Goal: Information Seeking & Learning: Learn about a topic

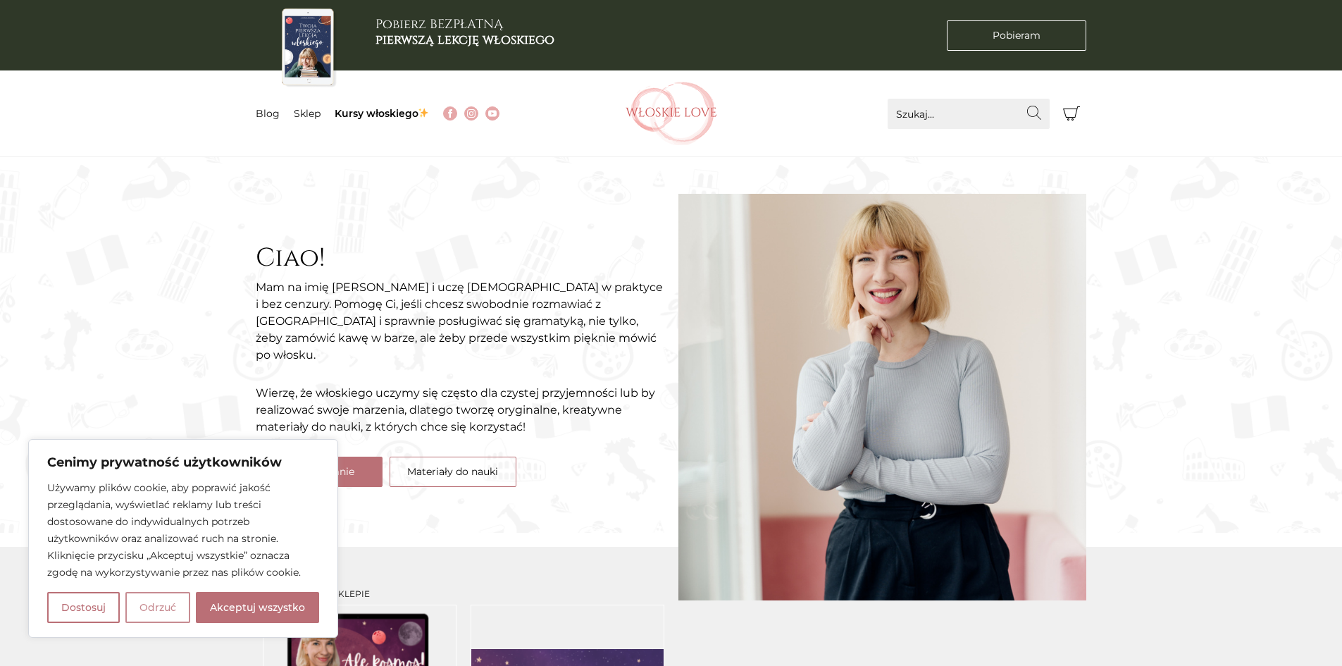
click at [160, 608] on button "Odrzuć" at bounding box center [157, 607] width 65 height 31
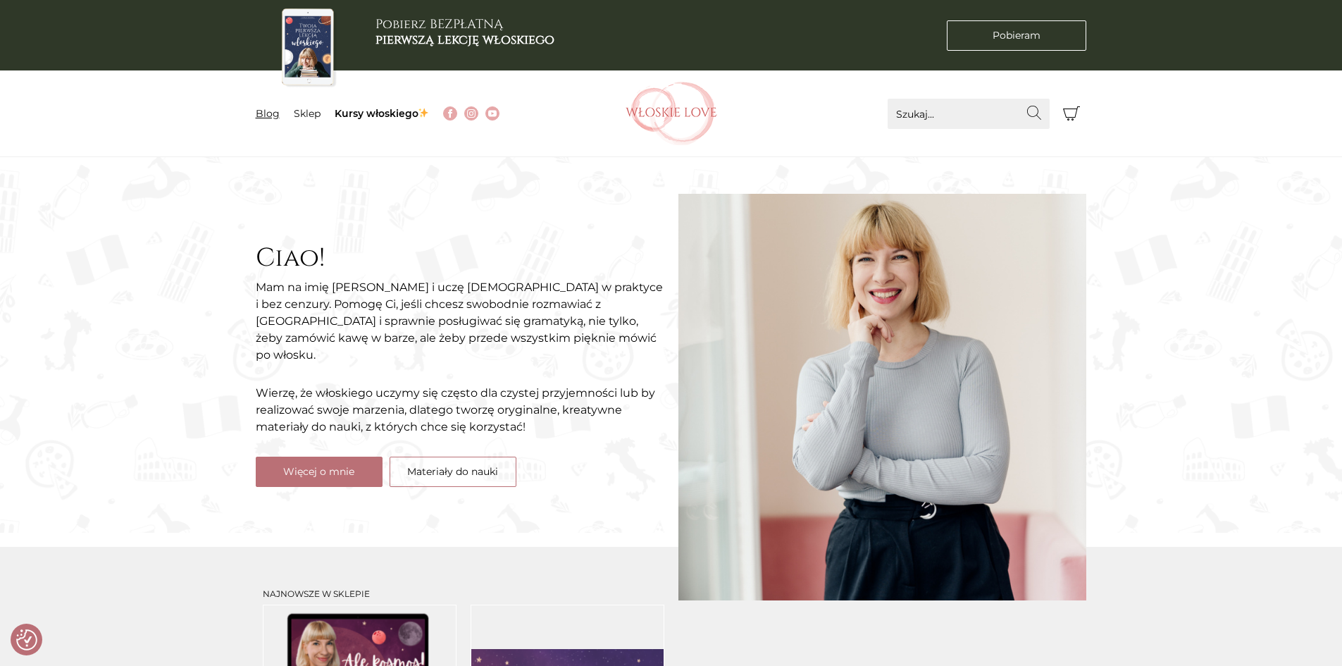
click at [266, 114] on link "Blog" at bounding box center [268, 113] width 24 height 13
click at [268, 113] on link "Blog" at bounding box center [268, 113] width 24 height 13
click at [448, 463] on link "Materiały do nauki" at bounding box center [453, 472] width 127 height 30
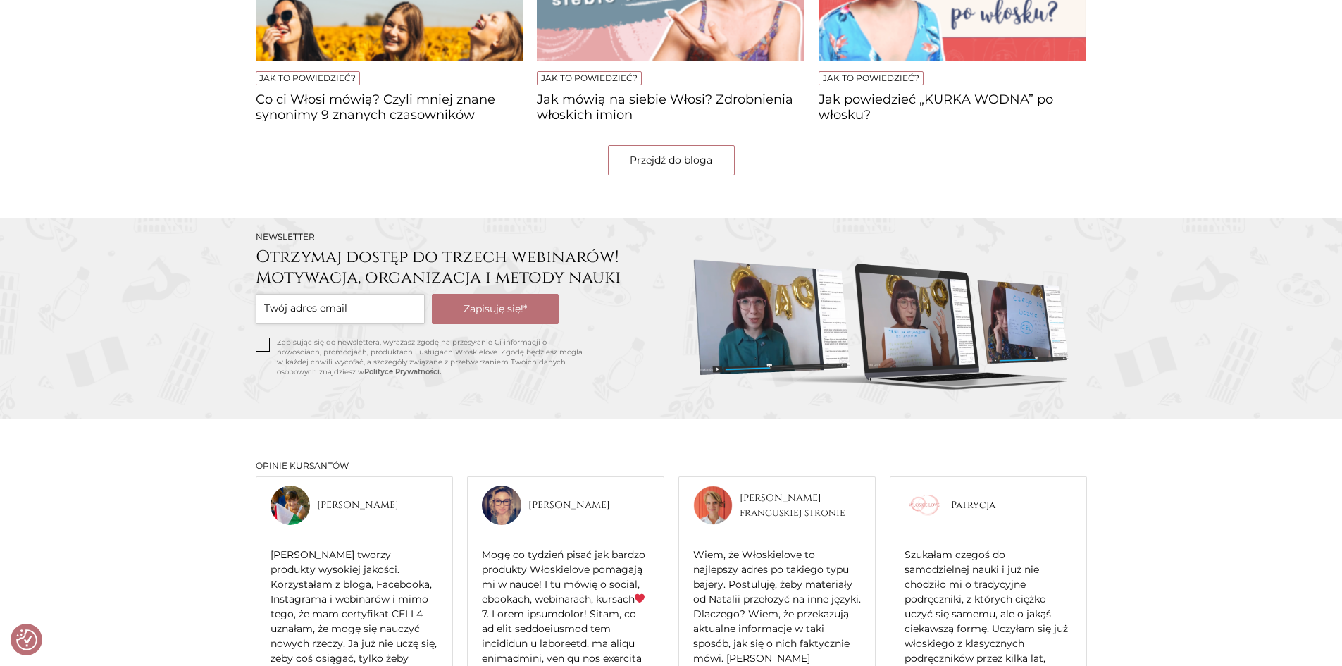
scroll to position [1057, 0]
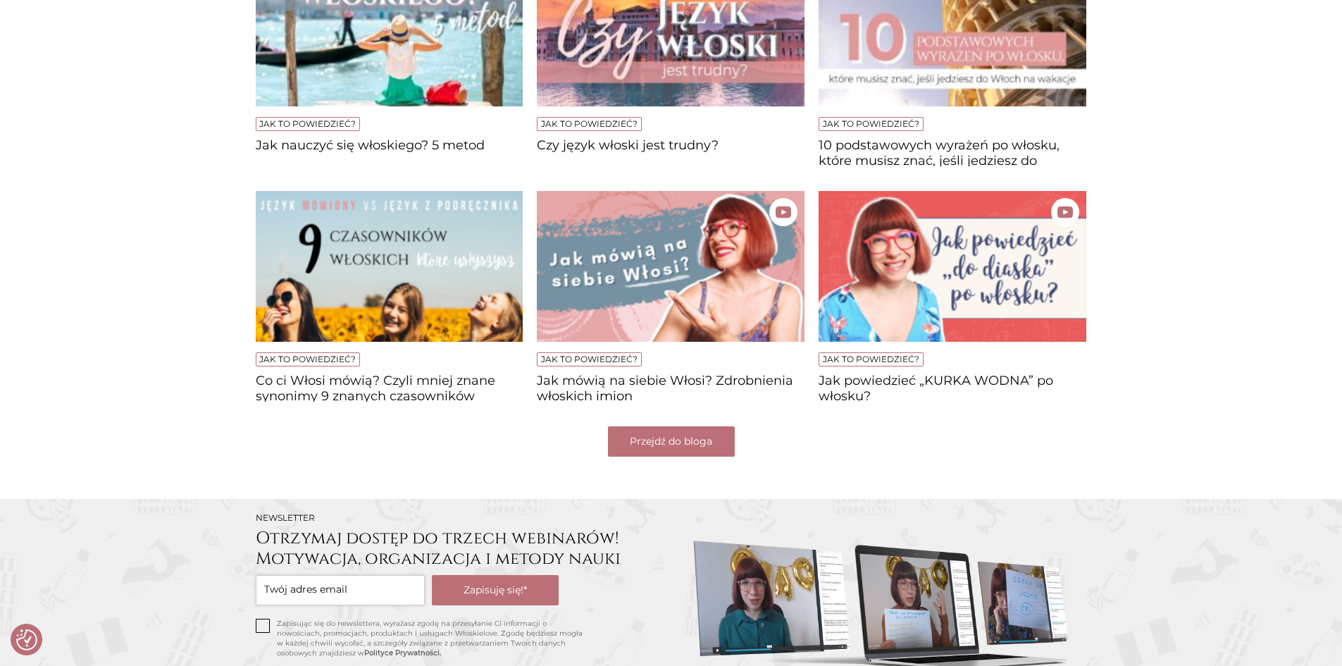
click at [695, 451] on link "Przejdź do bloga" at bounding box center [671, 441] width 127 height 30
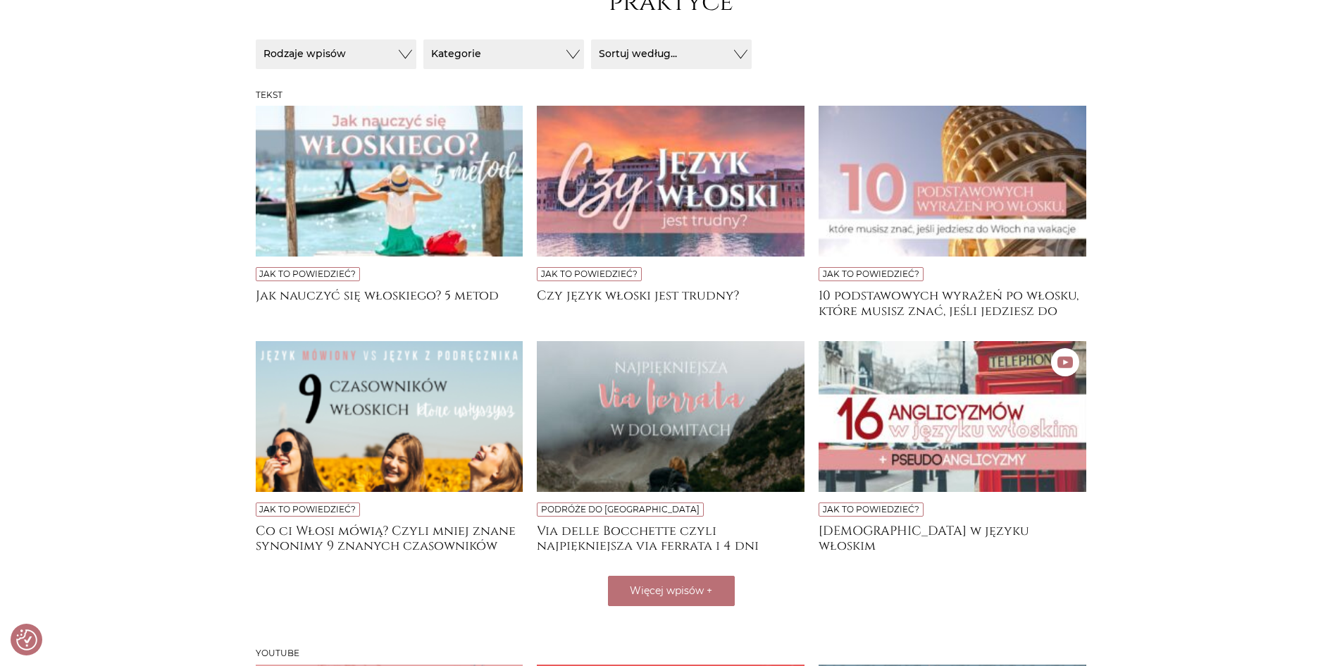
scroll to position [282, 0]
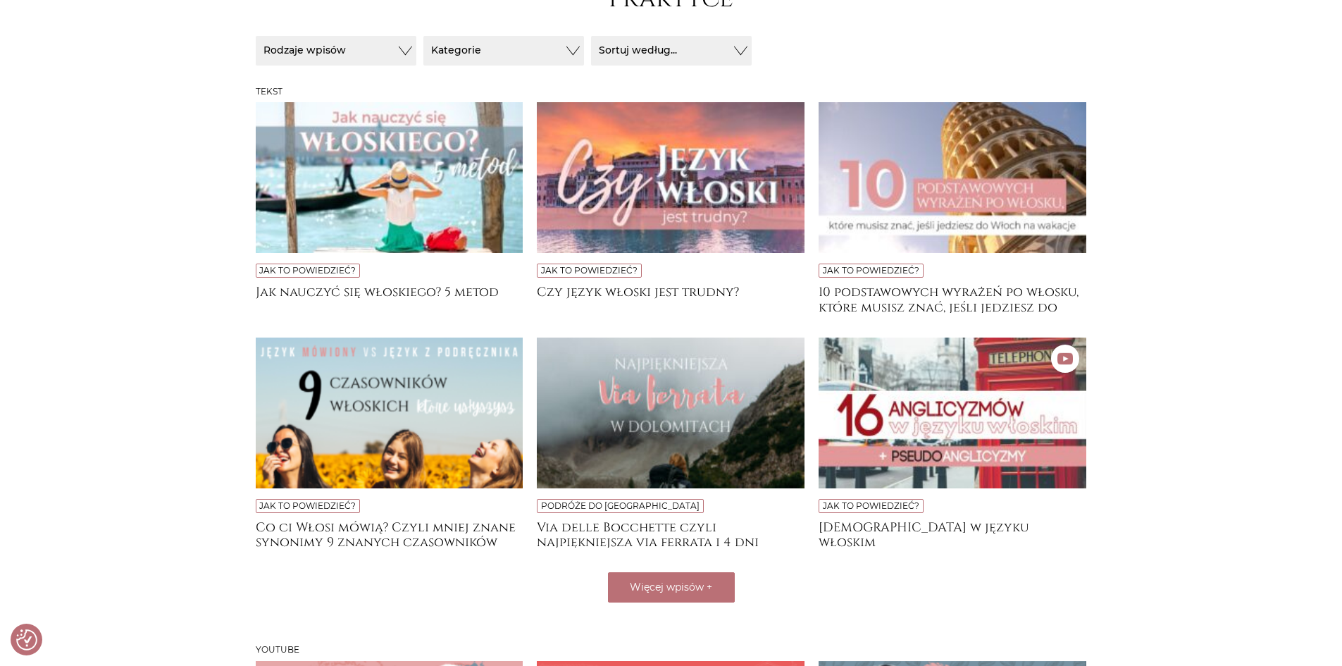
click at [686, 397] on img at bounding box center [671, 412] width 268 height 151
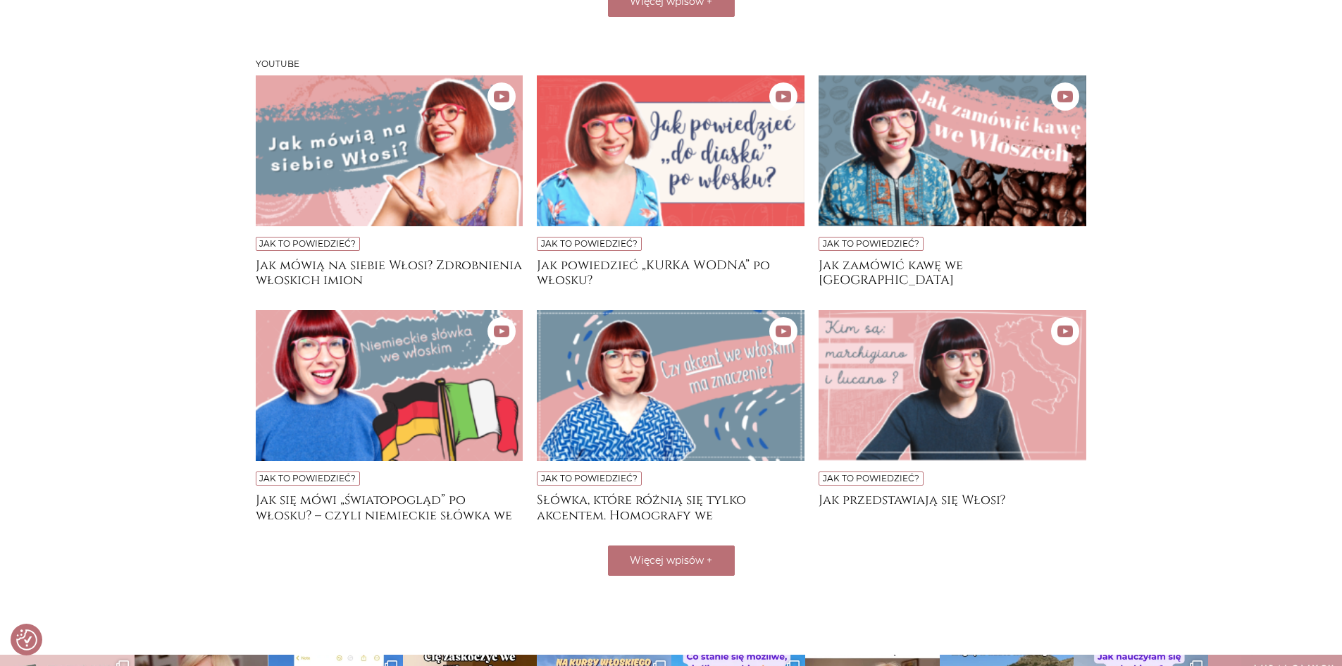
scroll to position [845, 0]
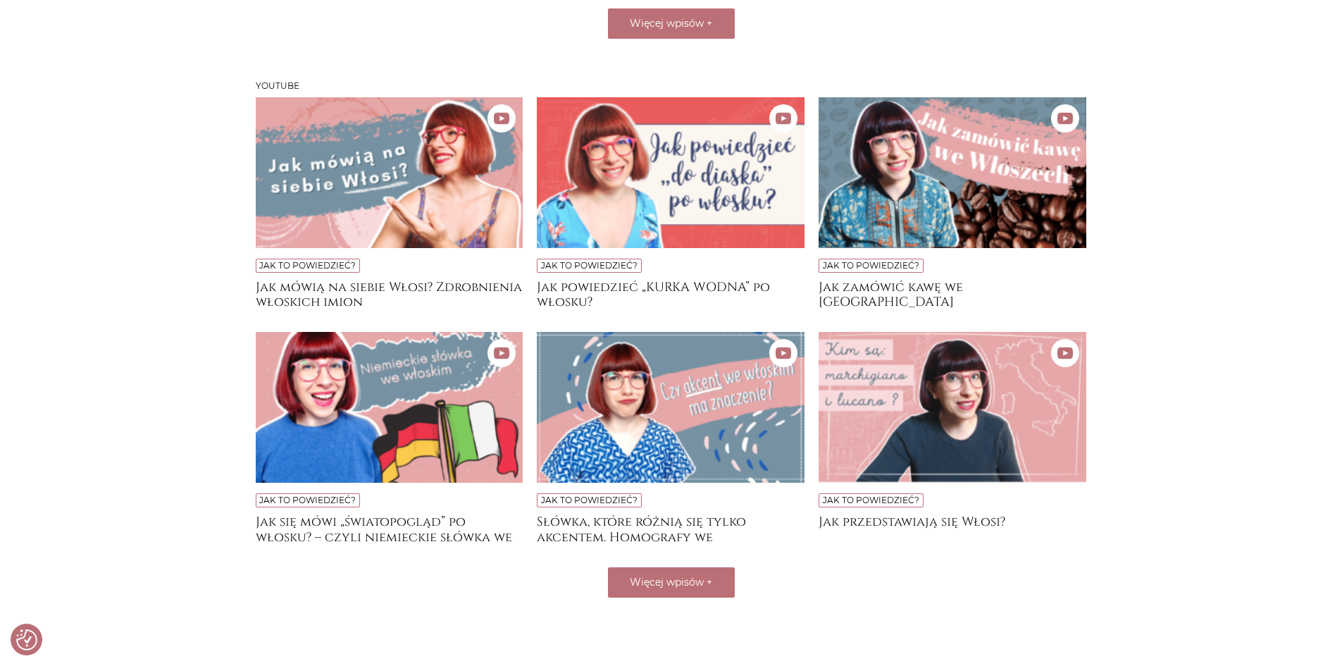
click at [709, 167] on img at bounding box center [671, 172] width 268 height 151
click at [390, 371] on img at bounding box center [390, 407] width 268 height 151
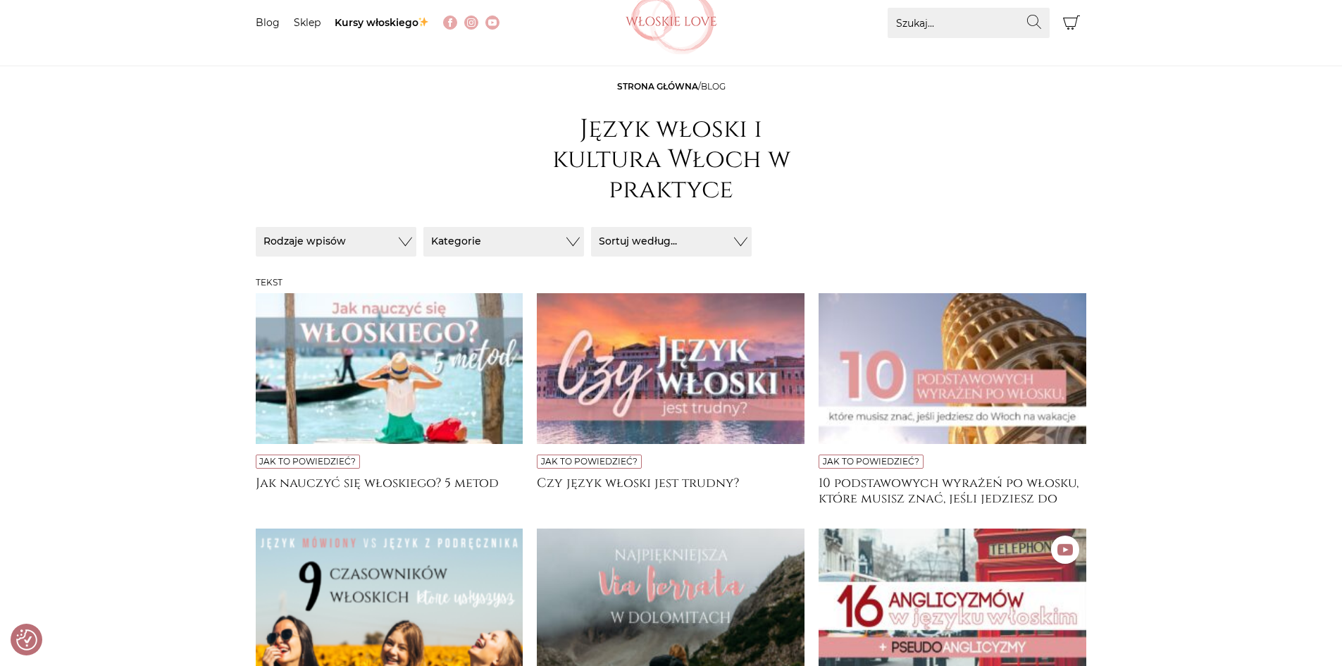
scroll to position [0, 0]
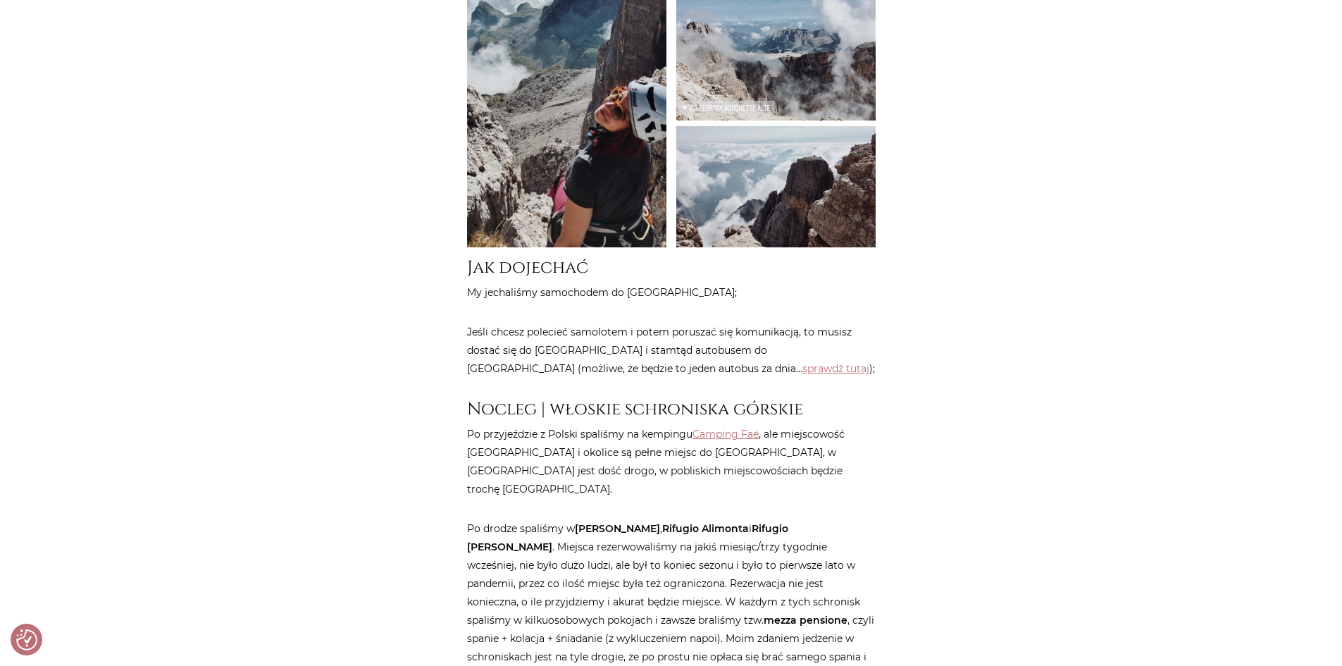
scroll to position [1198, 0]
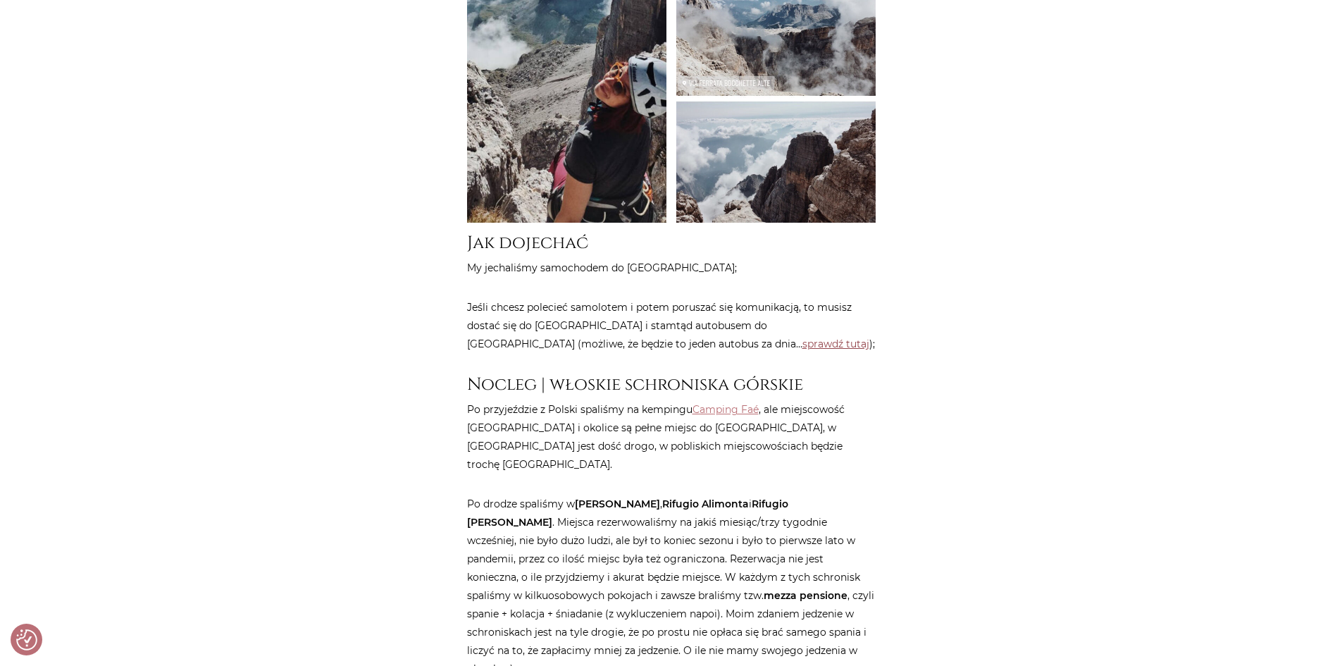
click at [802, 337] on link "sprawdź tutaj" at bounding box center [835, 343] width 67 height 13
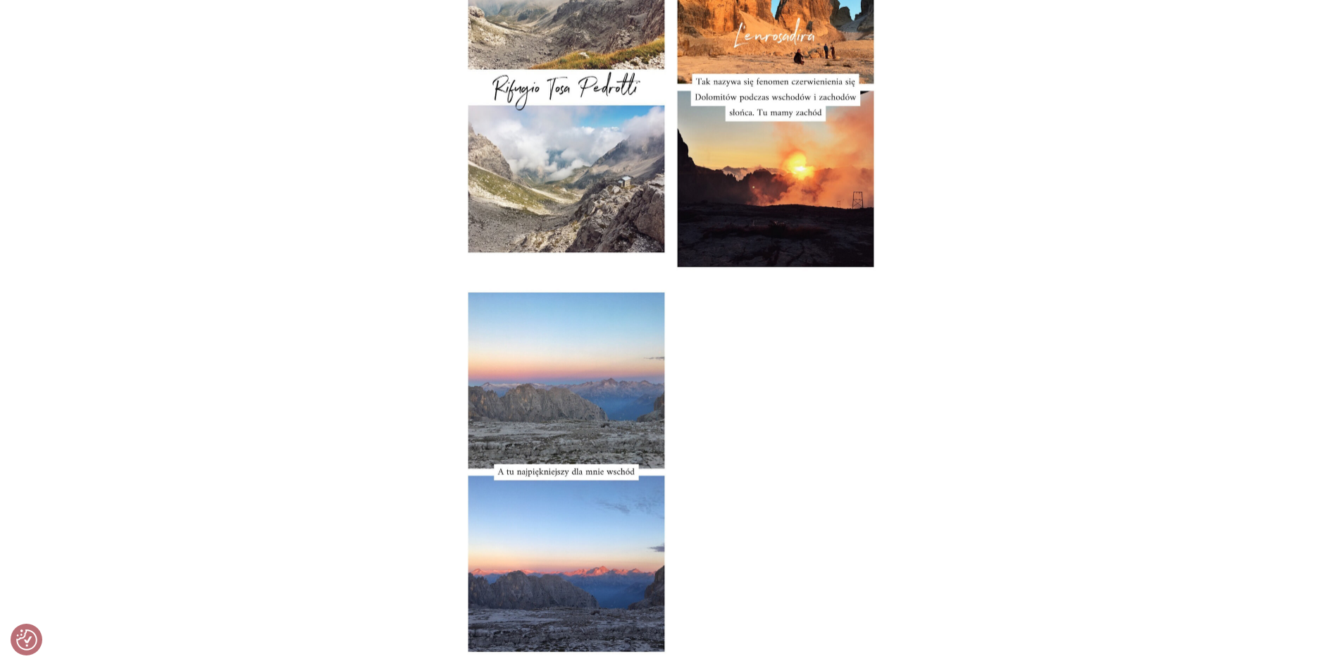
scroll to position [4720, 0]
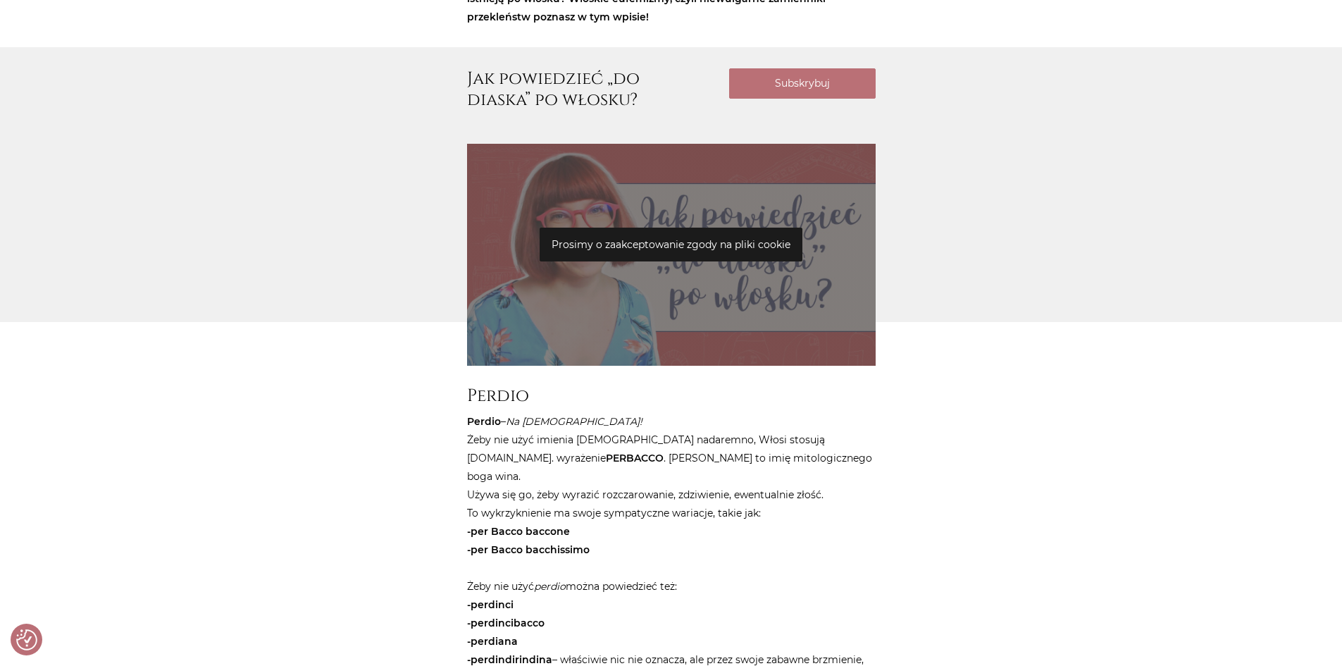
scroll to position [634, 0]
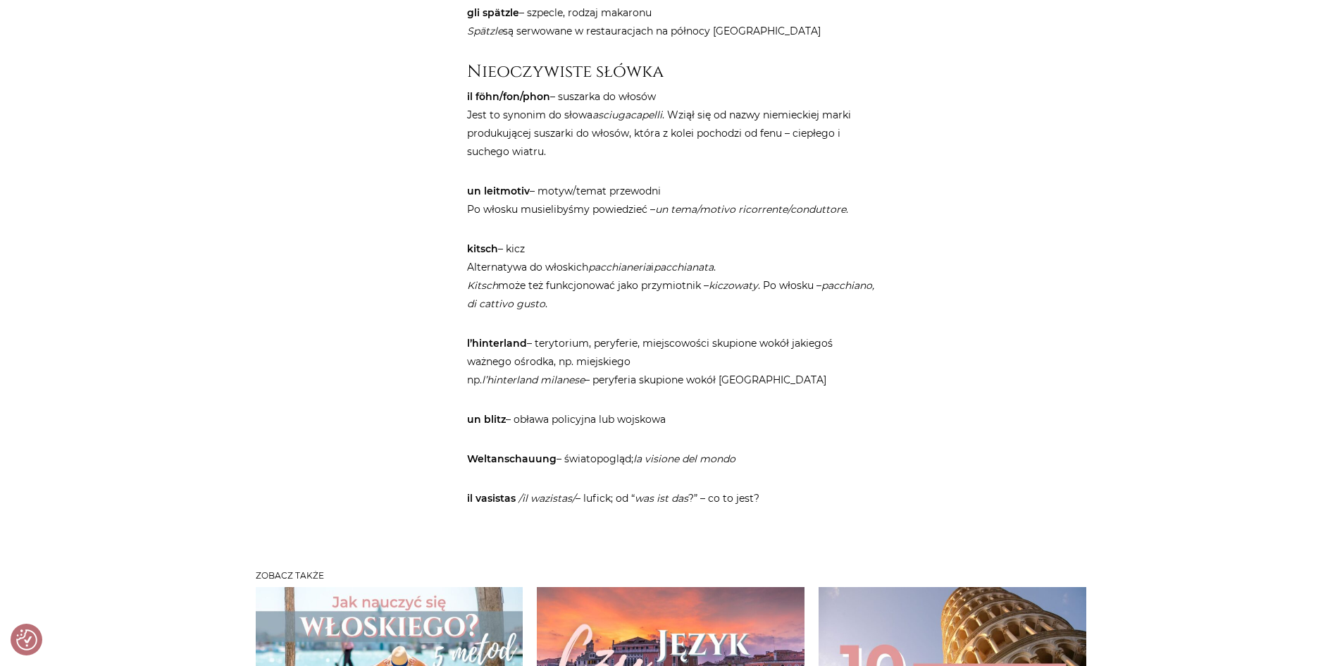
scroll to position [1620, 0]
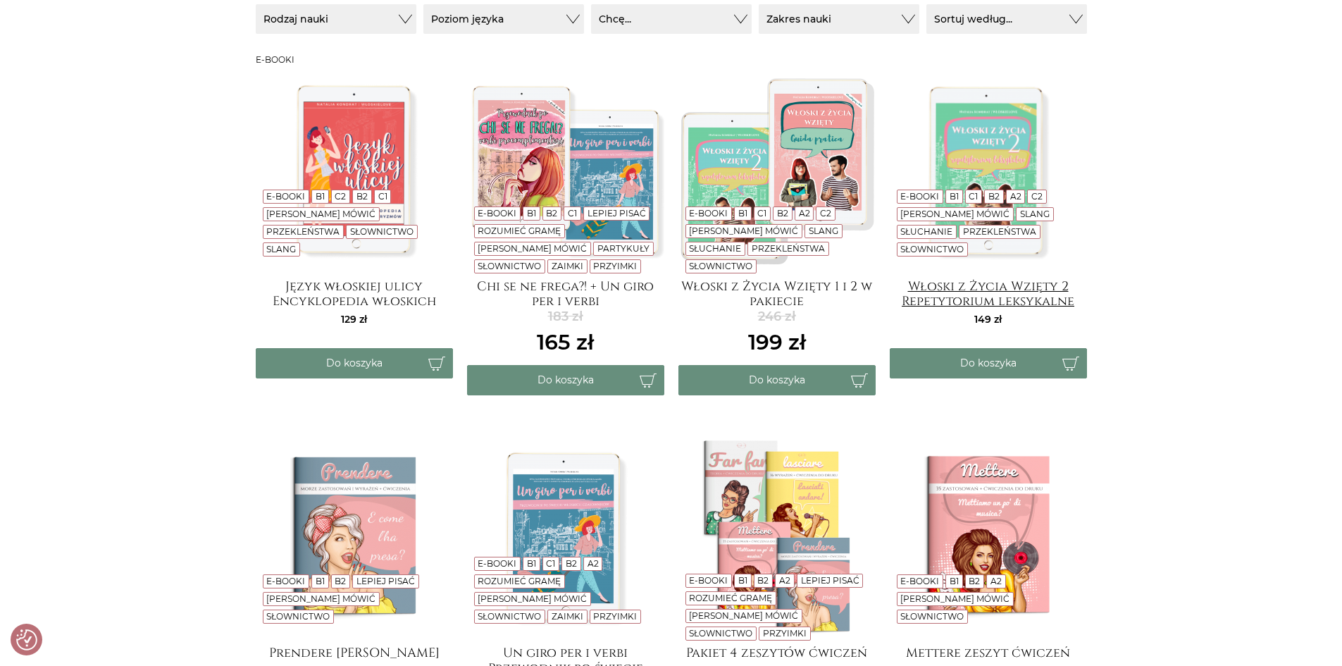
scroll to position [282, 0]
click at [955, 202] on link "B1" at bounding box center [954, 197] width 9 height 11
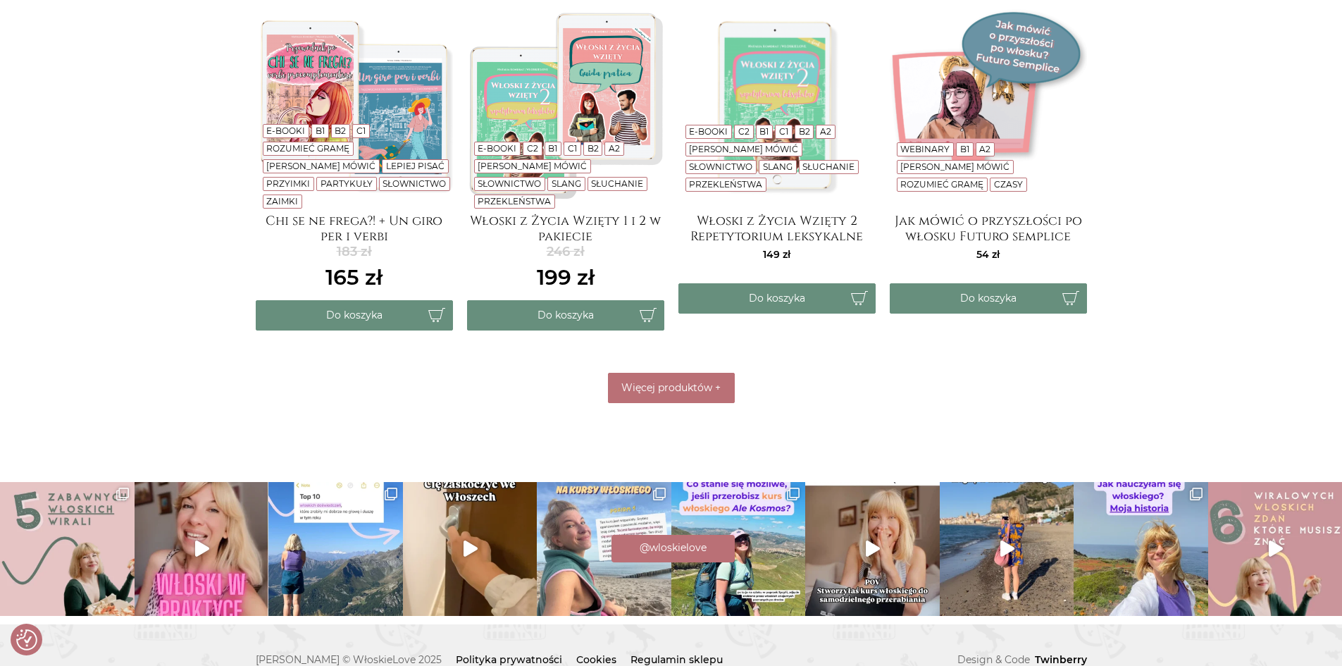
scroll to position [695, 0]
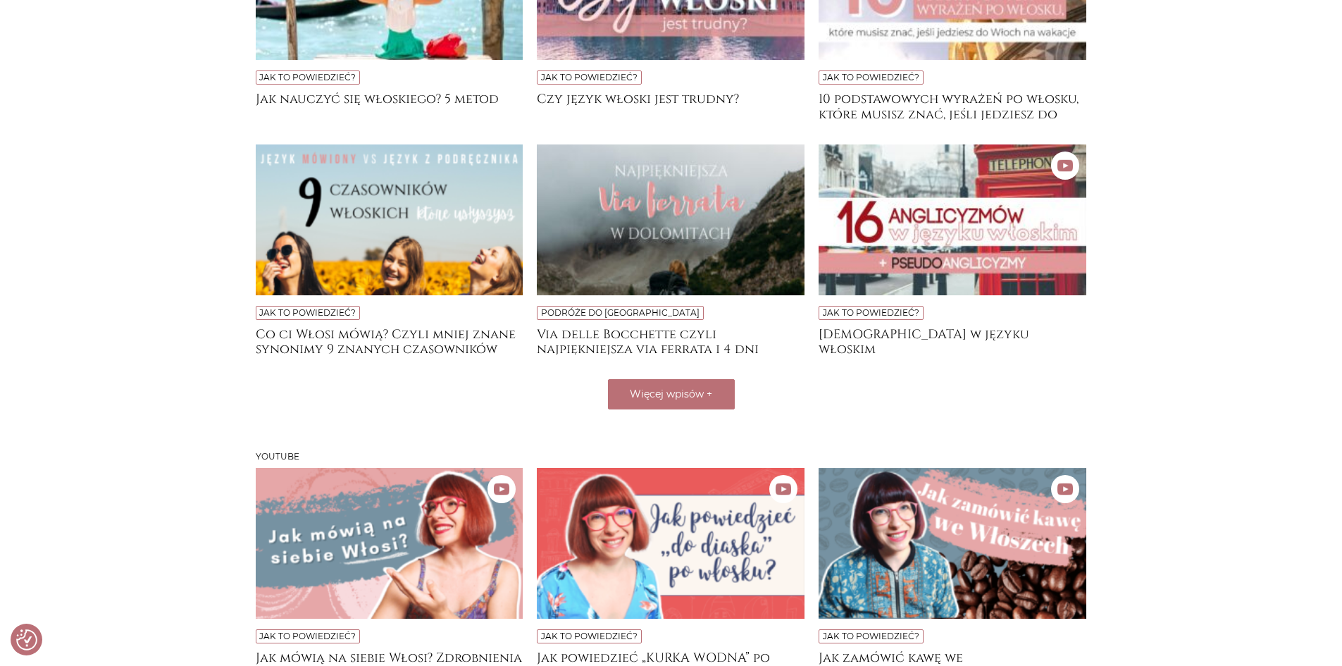
scroll to position [493, 0]
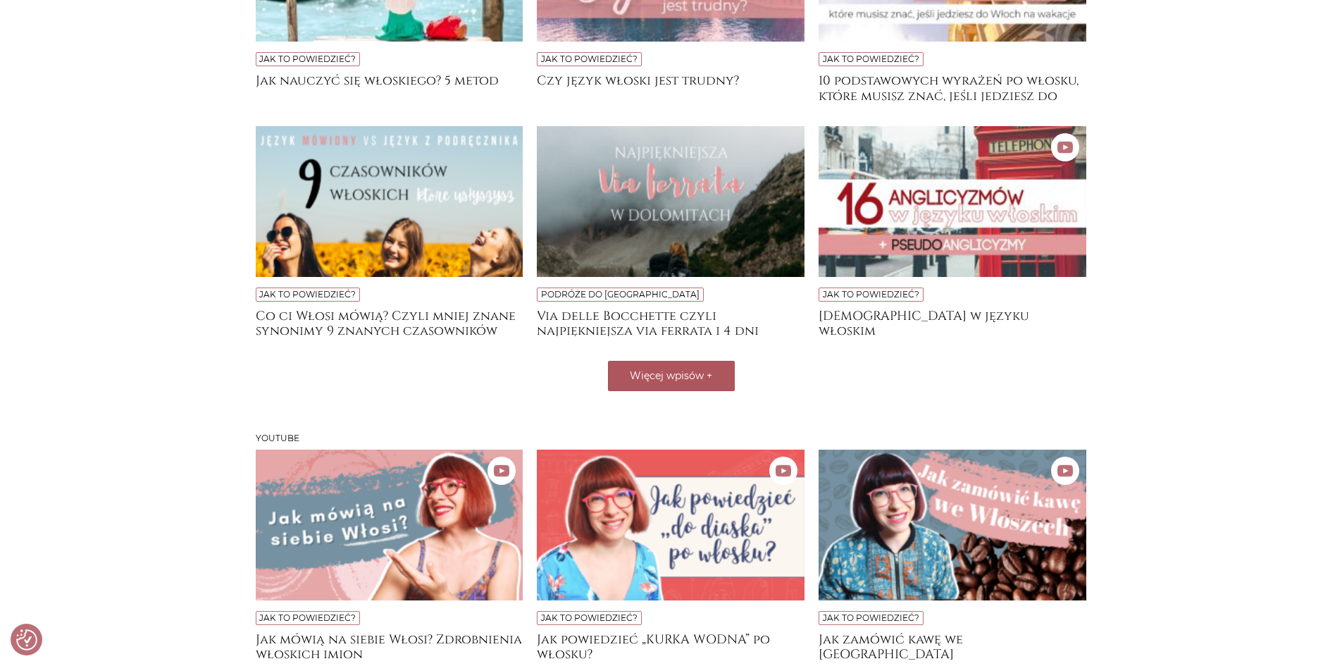
click at [683, 379] on span "Więcej wpisów" at bounding box center [667, 375] width 74 height 13
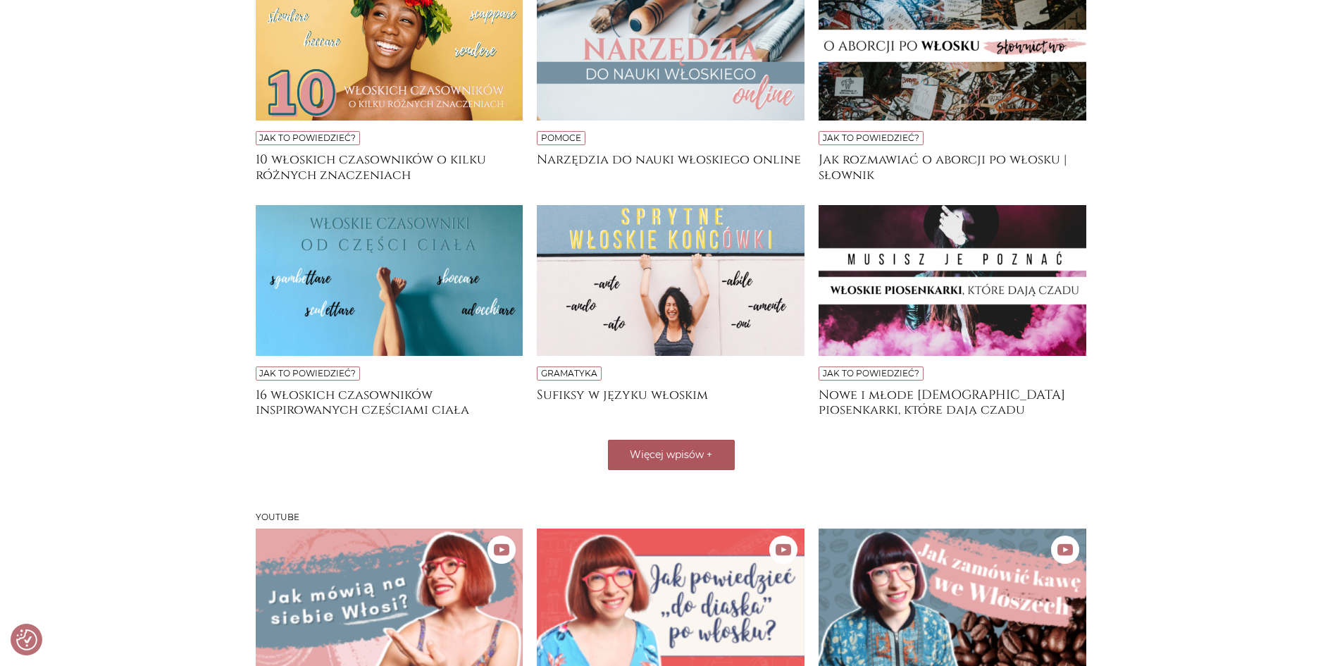
scroll to position [916, 0]
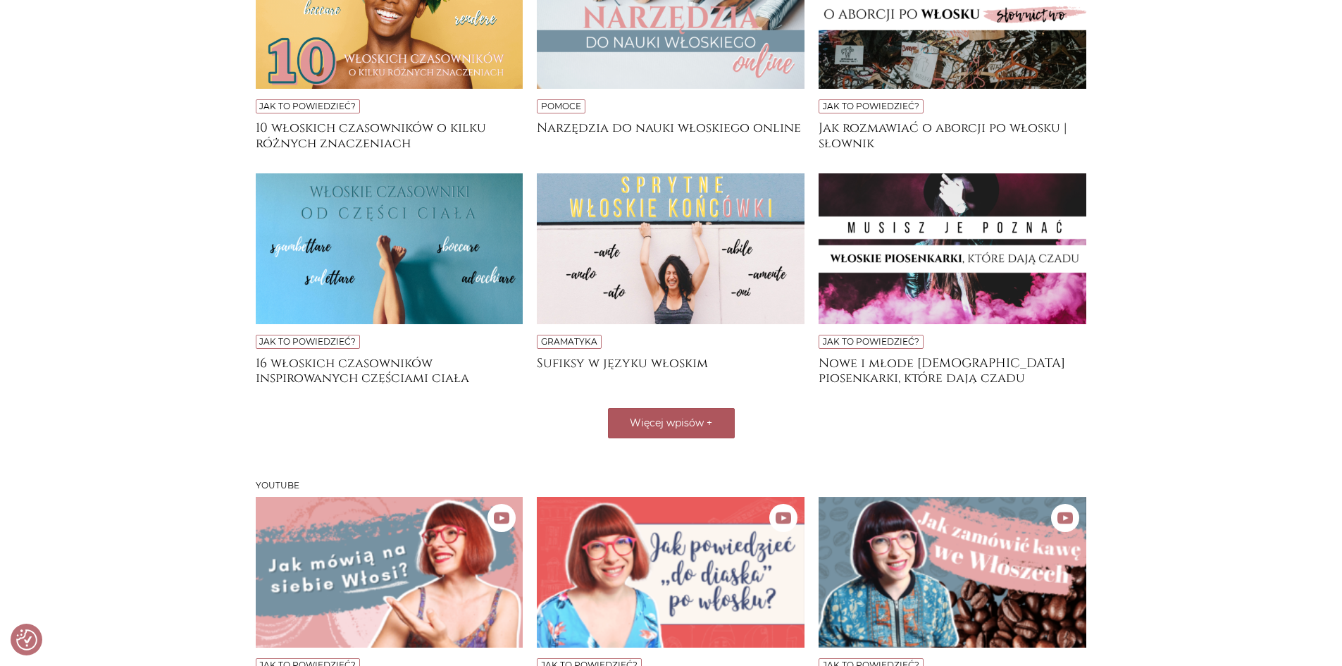
click at [998, 278] on img at bounding box center [953, 248] width 268 height 151
click at [667, 425] on span "Więcej wpisów" at bounding box center [667, 422] width 74 height 13
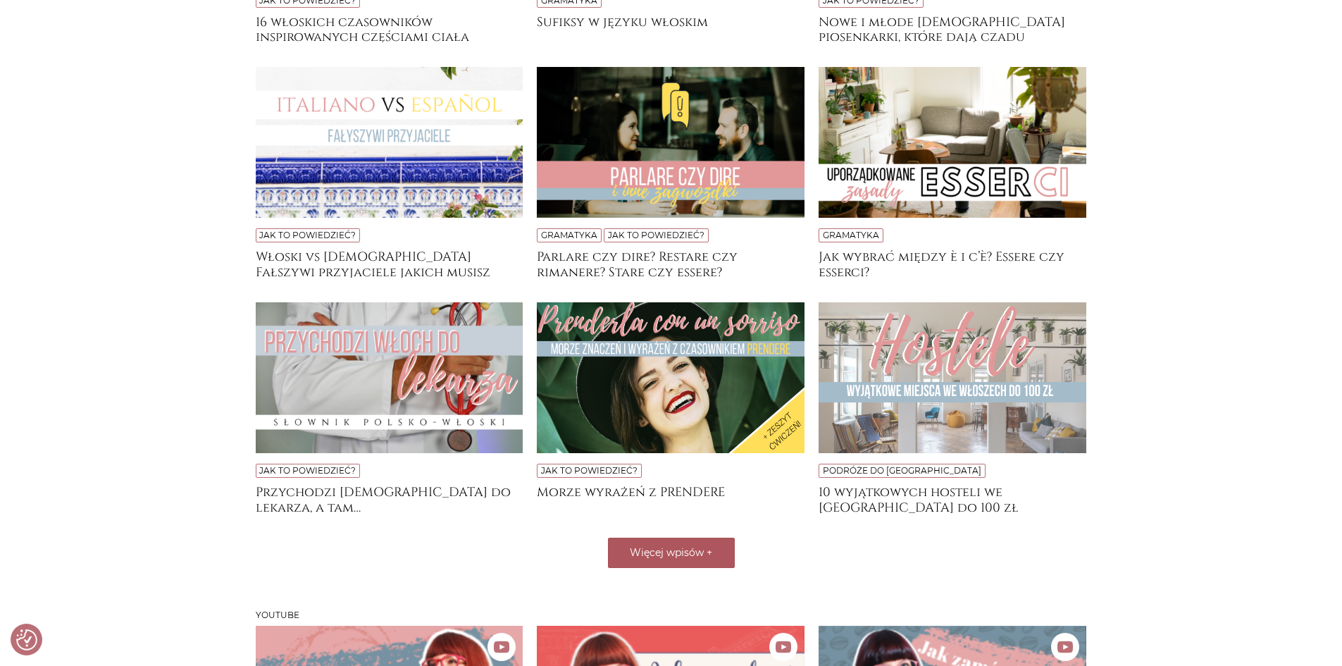
scroll to position [1268, 0]
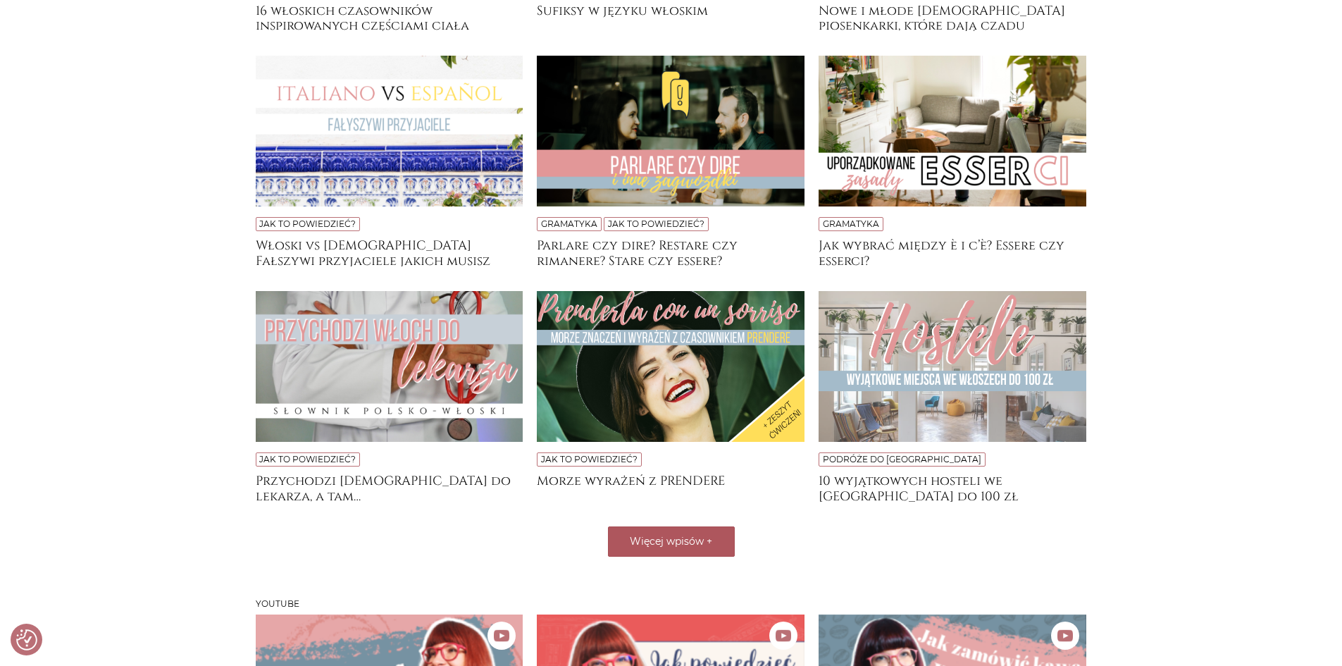
click at [373, 364] on img at bounding box center [390, 366] width 268 height 151
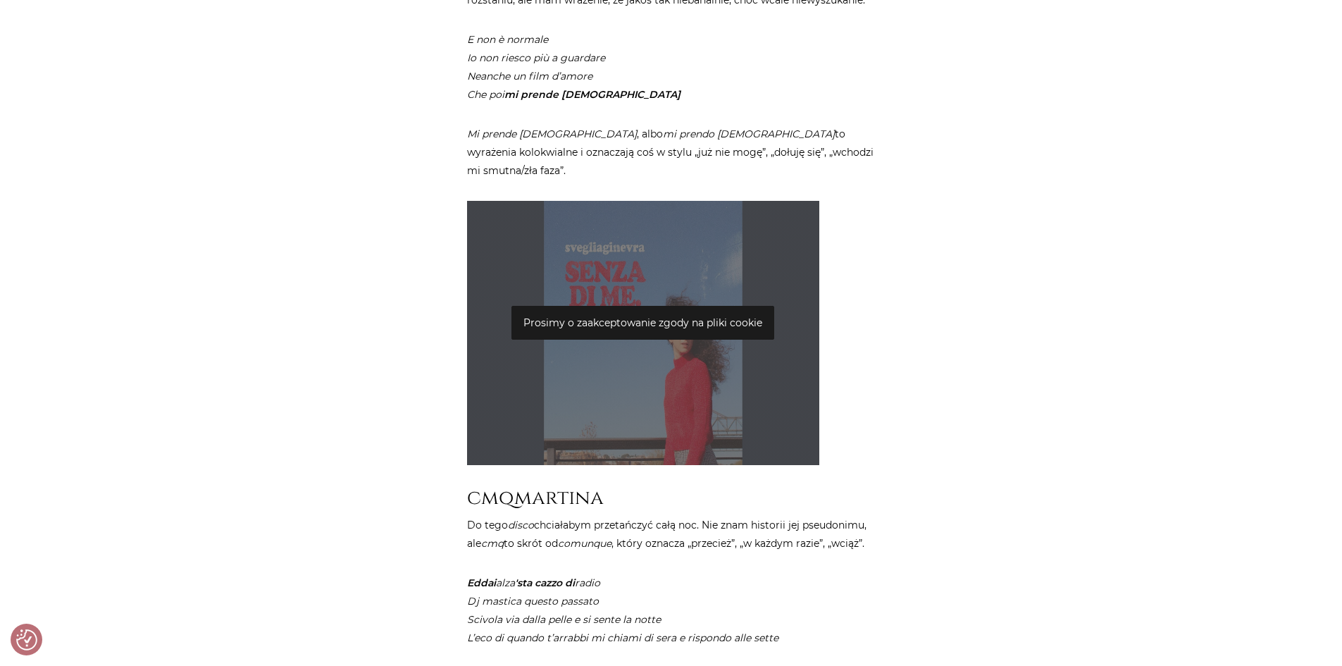
scroll to position [2395, 0]
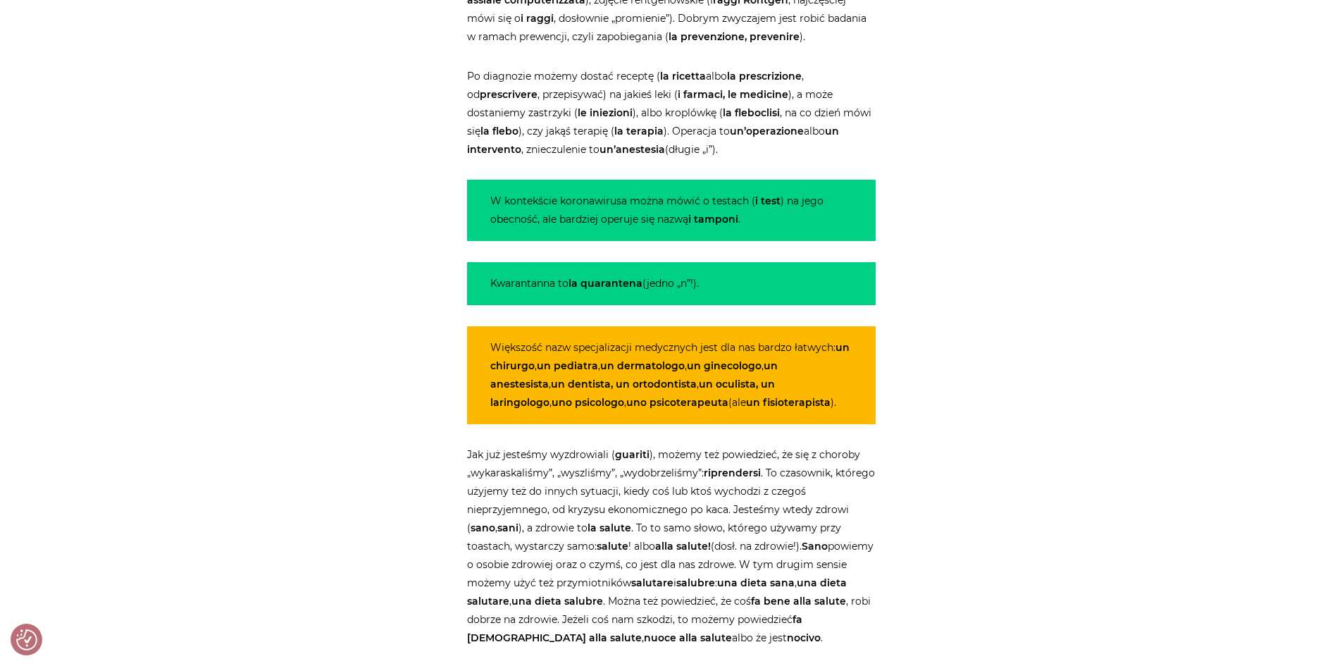
scroll to position [3804, 0]
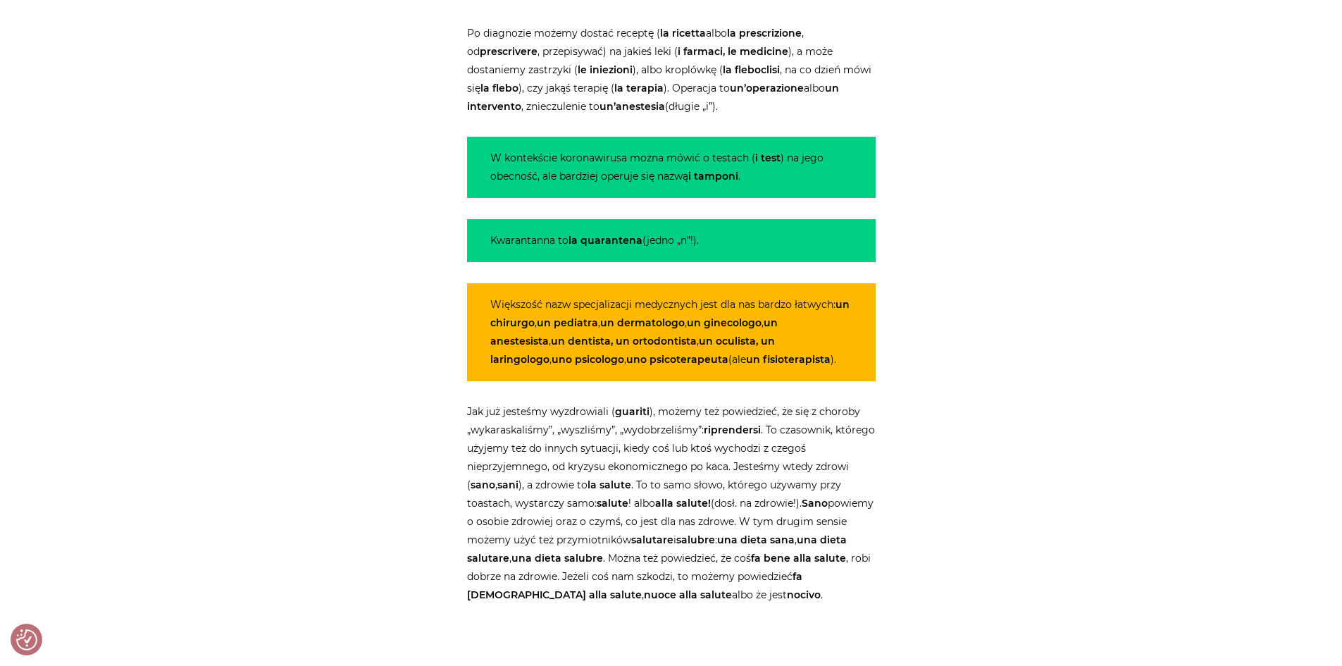
drag, startPoint x: 637, startPoint y: 221, endPoint x: 1044, endPoint y: 197, distance: 408.0
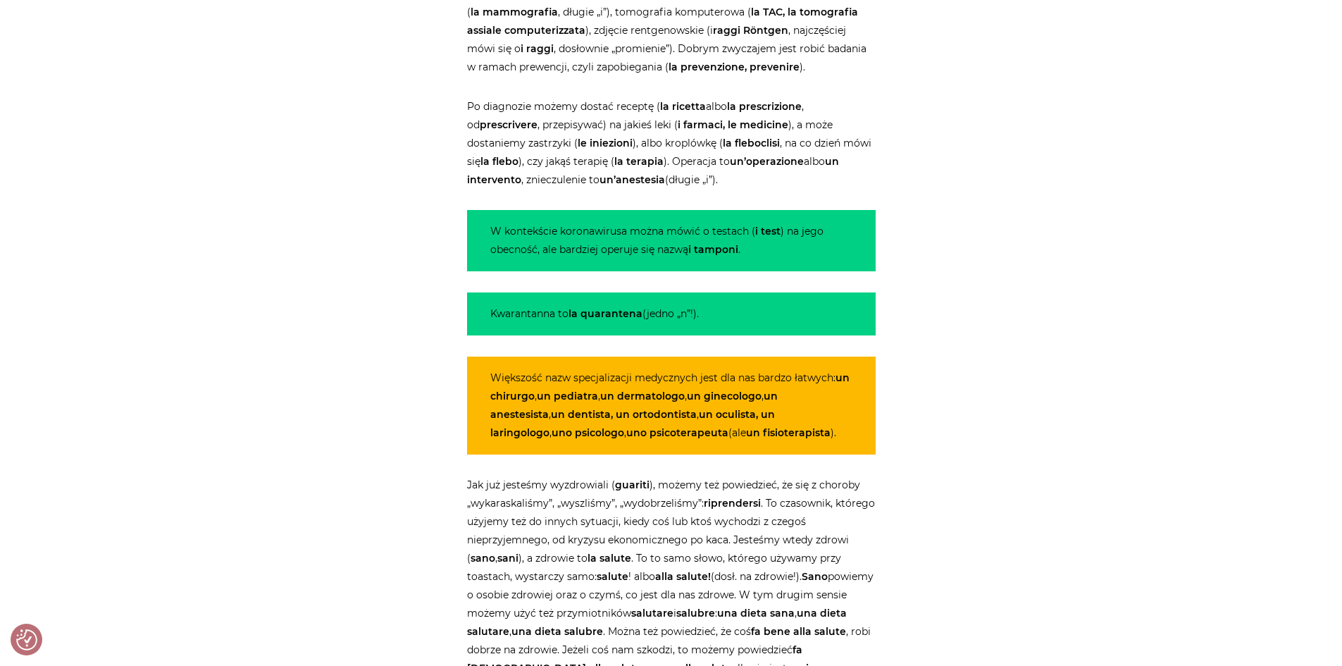
scroll to position [3592, 0]
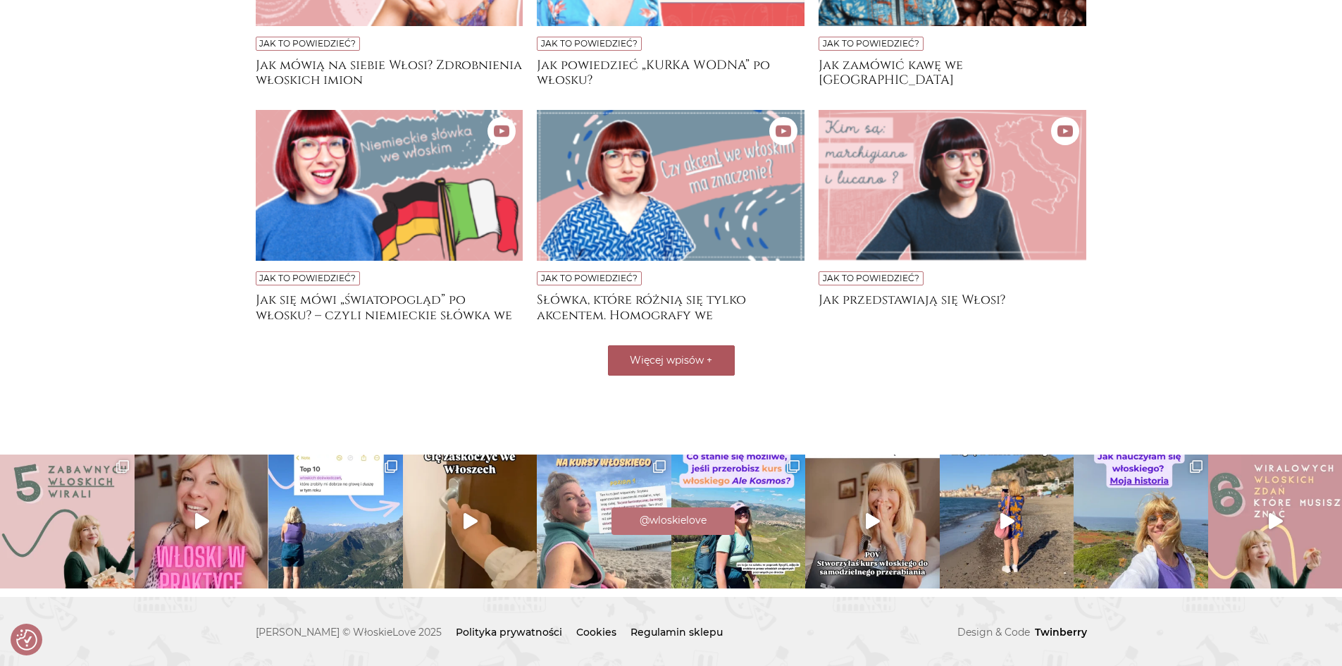
click at [666, 362] on span "Więcej wpisów" at bounding box center [667, 360] width 74 height 13
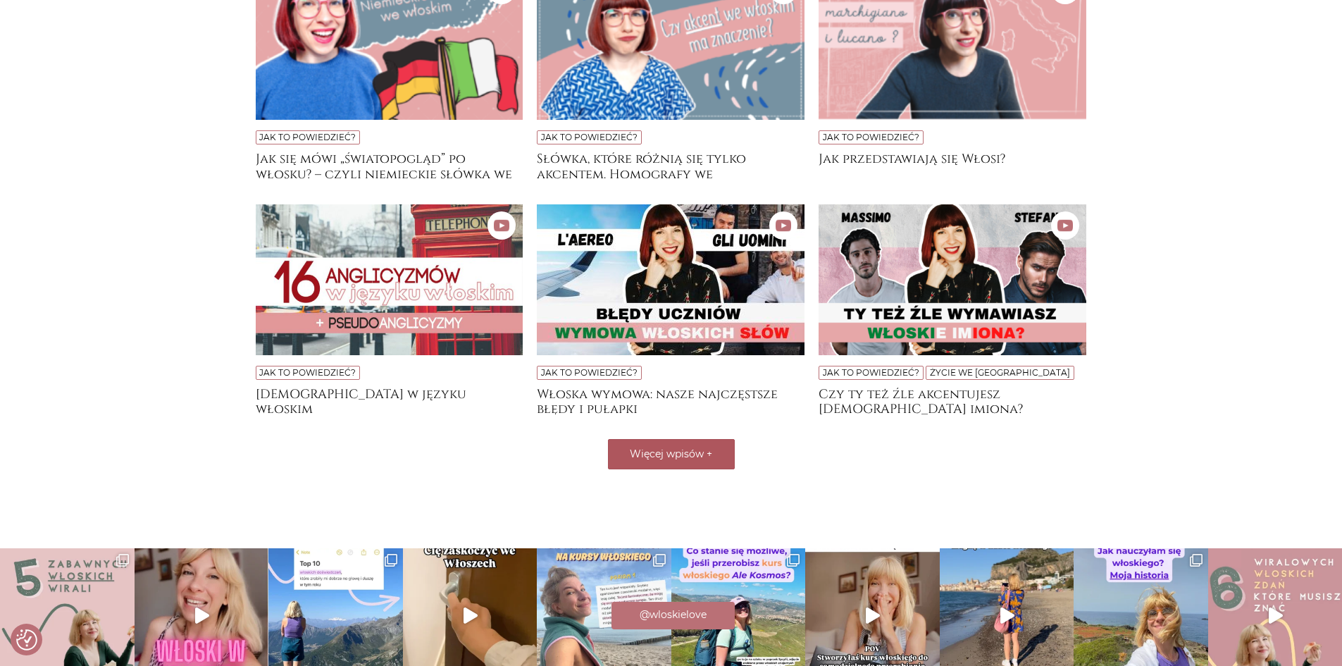
scroll to position [1279, 0]
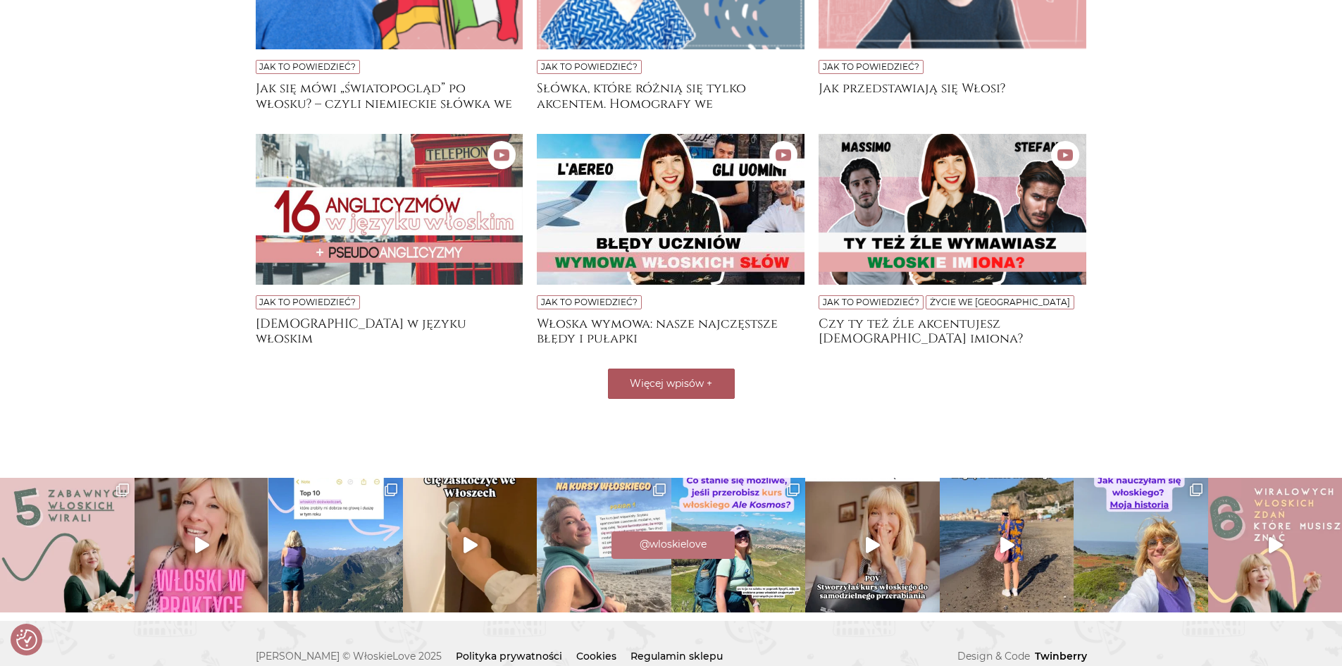
click at [669, 379] on span "Więcej wpisów" at bounding box center [667, 383] width 74 height 13
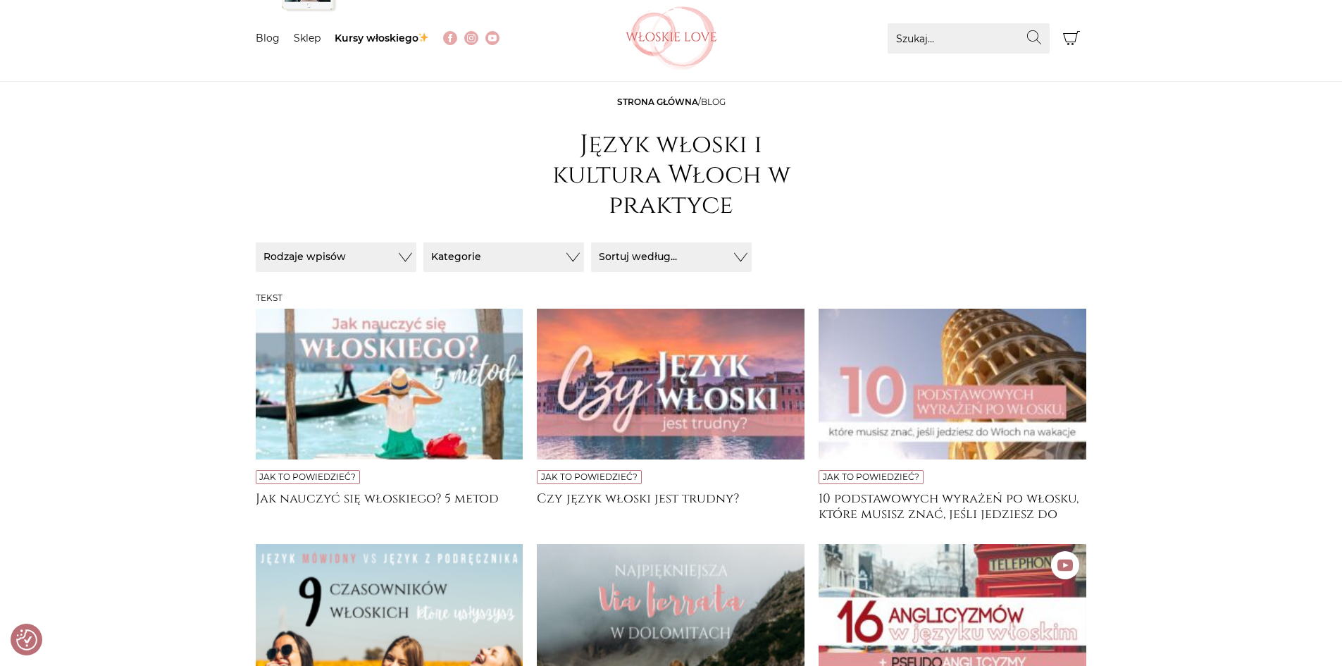
scroll to position [0, 0]
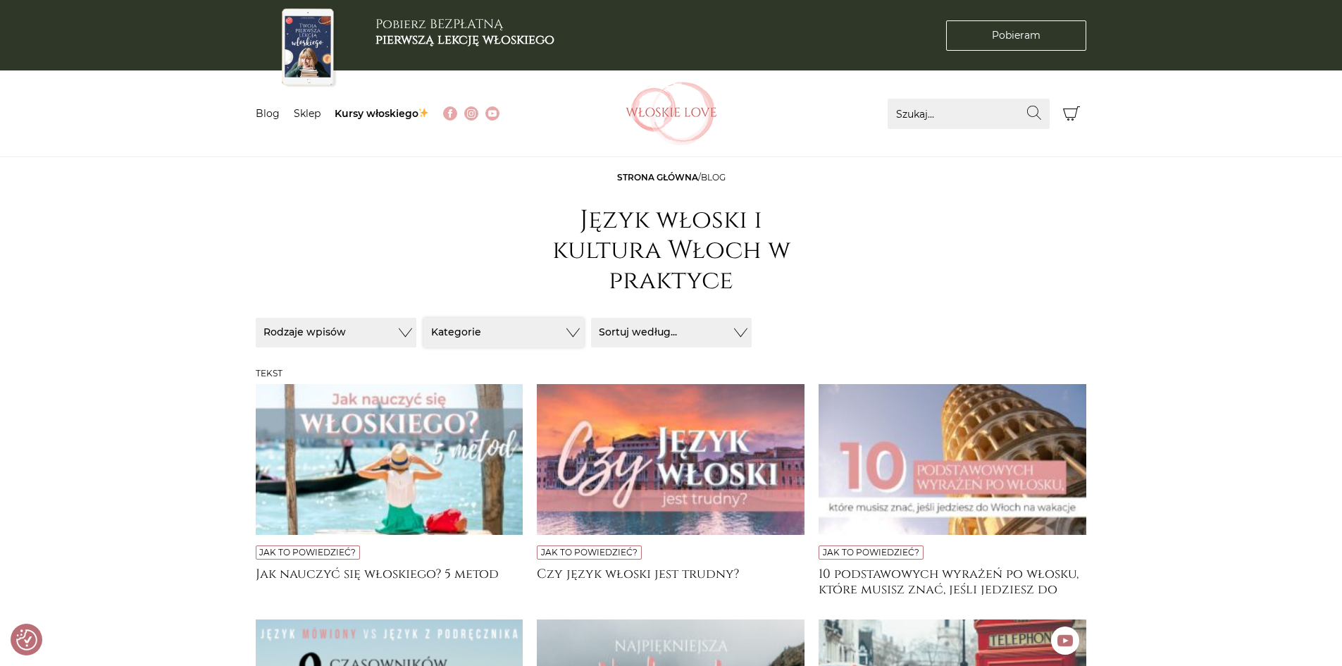
click at [573, 331] on button "Kategorie" at bounding box center [503, 333] width 161 height 30
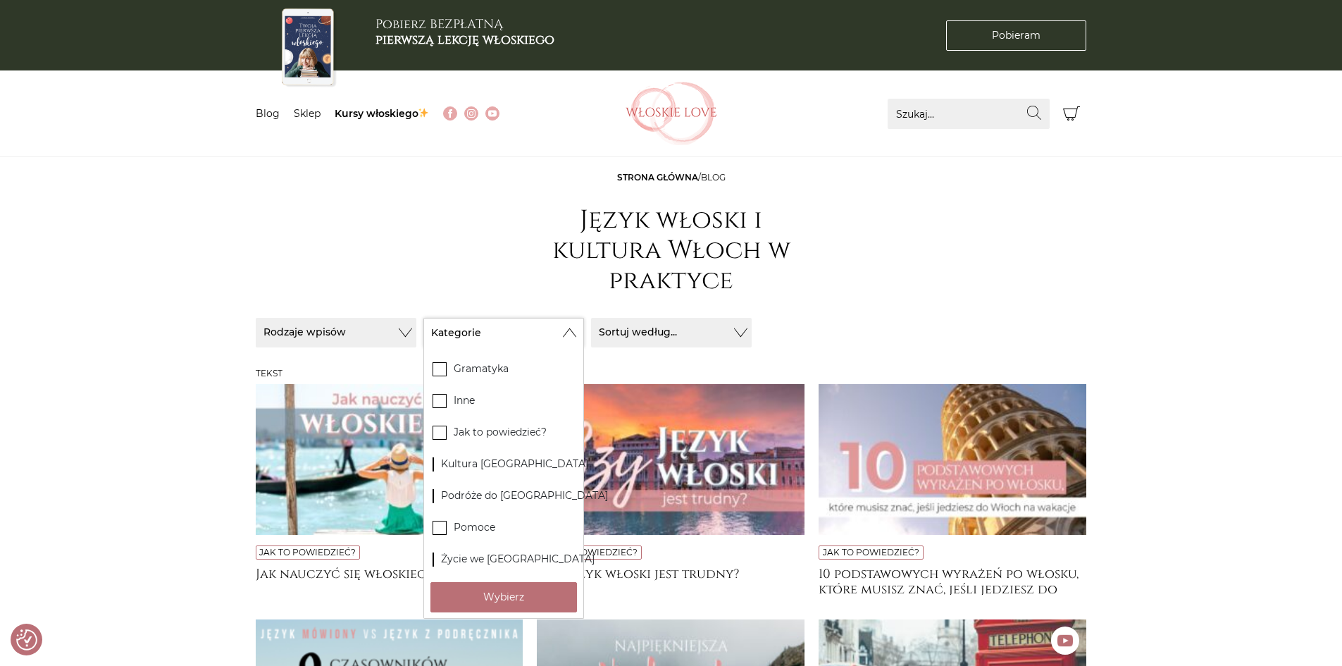
click at [573, 330] on button "Kategorie" at bounding box center [503, 333] width 161 height 30
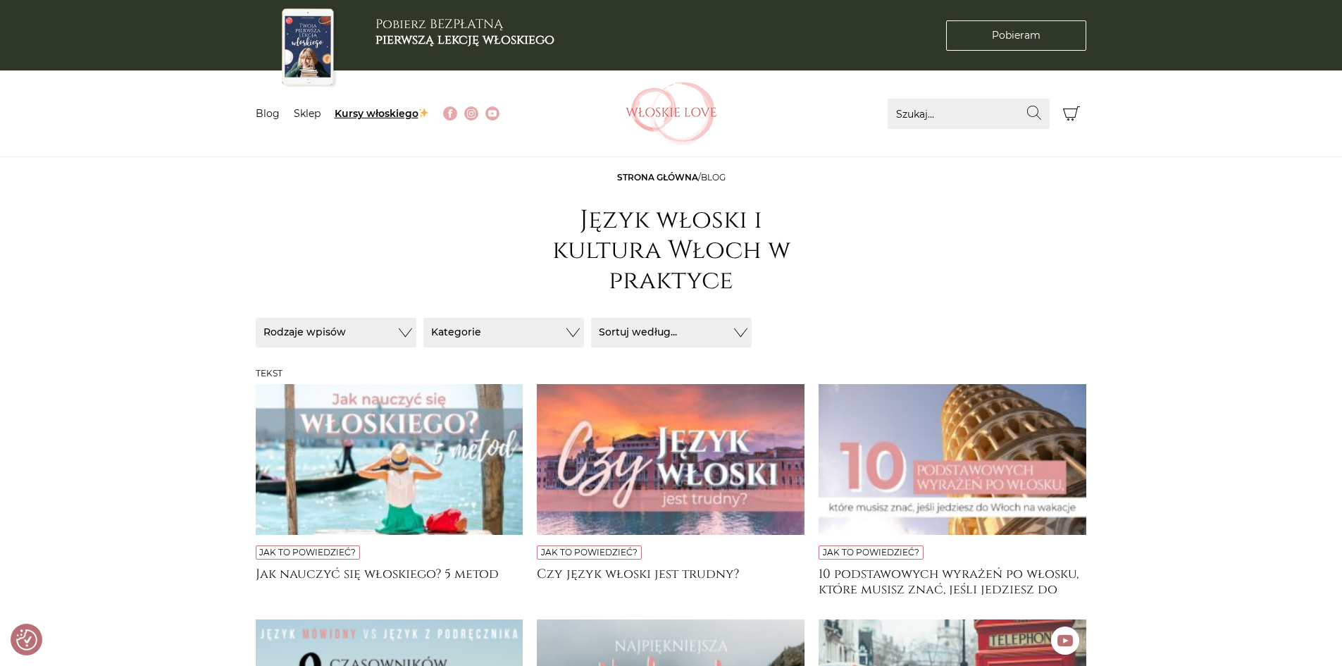
click at [366, 114] on link "Kursy włoskiego" at bounding box center [382, 113] width 95 height 13
